Goal: Task Accomplishment & Management: Manage account settings

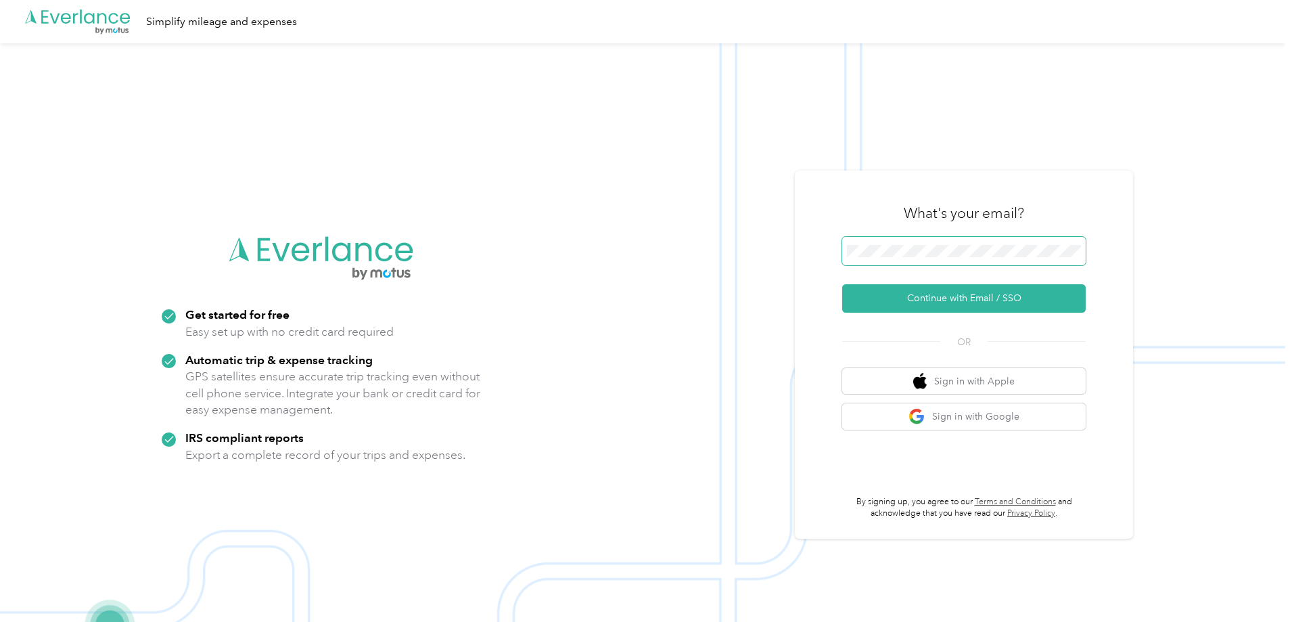
click at [967, 239] on span at bounding box center [964, 251] width 244 height 28
click at [965, 300] on button "Continue with Email / SSO" at bounding box center [964, 298] width 244 height 28
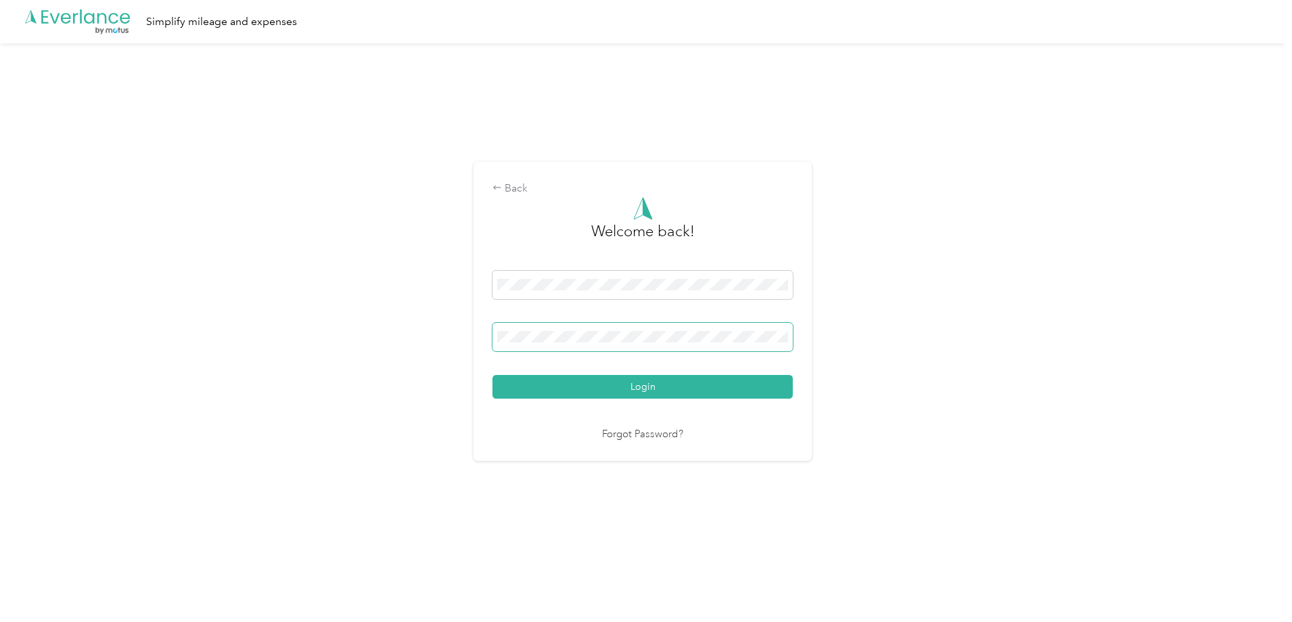
click at [493, 375] on button "Login" at bounding box center [643, 387] width 300 height 24
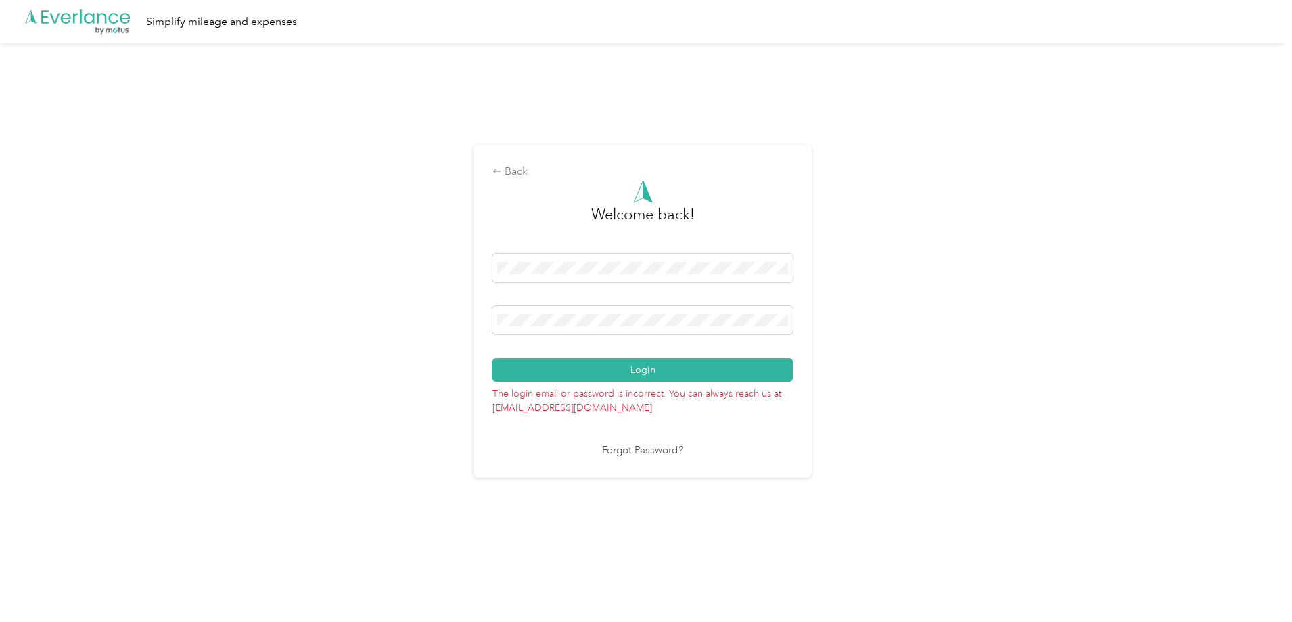
click at [482, 323] on div "Back Welcome back! Login The login email or password is incorrect. You can alwa…" at bounding box center [643, 311] width 338 height 332
click at [493, 358] on button "Login" at bounding box center [643, 370] width 300 height 24
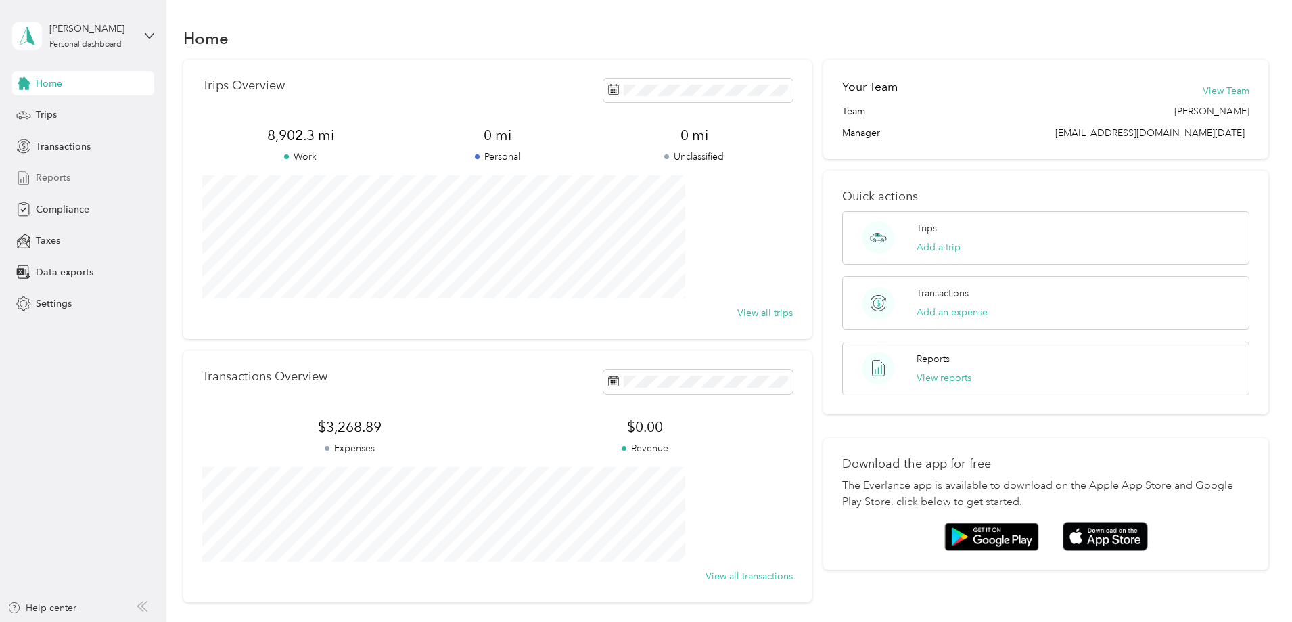
click at [56, 183] on span "Reports" at bounding box center [53, 177] width 35 height 14
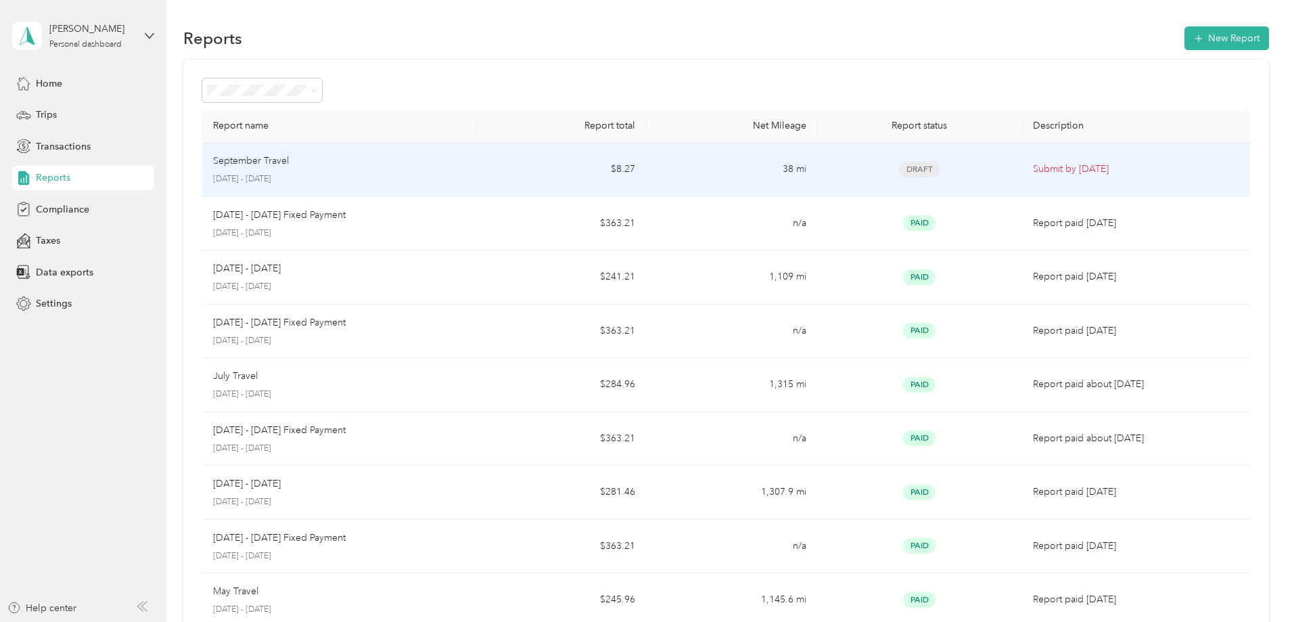
click at [520, 172] on td "$8.27" at bounding box center [561, 170] width 170 height 54
